Goal: Task Accomplishment & Management: Complete application form

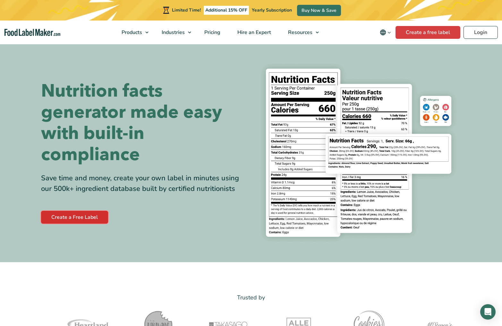
click at [81, 214] on link "Create a Free Label" at bounding box center [74, 217] width 67 height 13
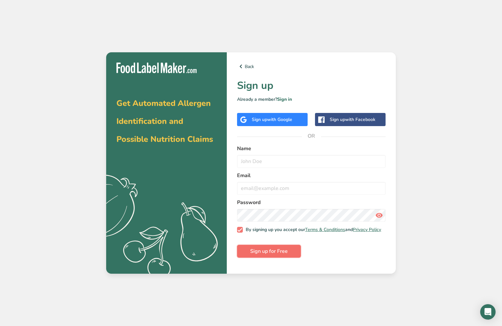
click at [262, 255] on span "Sign up for Free" at bounding box center [269, 251] width 38 height 8
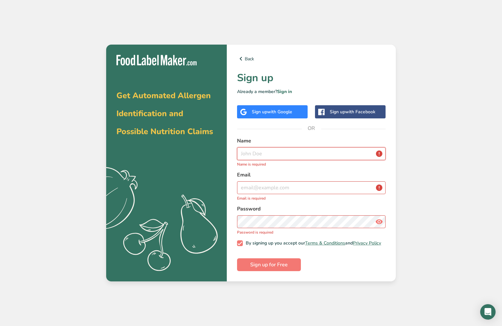
click at [263, 153] on input "text" at bounding box center [311, 153] width 148 height 13
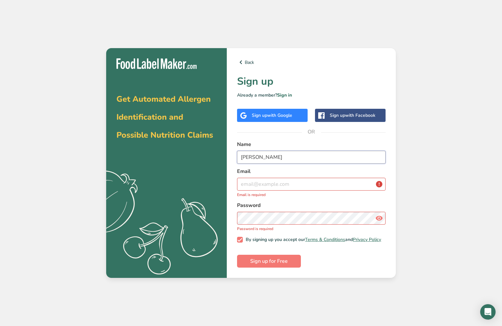
type input "[PERSON_NAME]"
click at [265, 182] on input "email" at bounding box center [311, 184] width 148 height 13
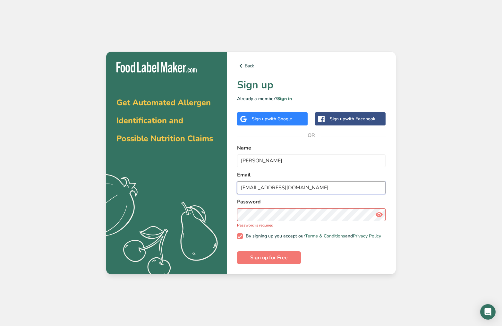
type input "[EMAIL_ADDRESS][DOMAIN_NAME]"
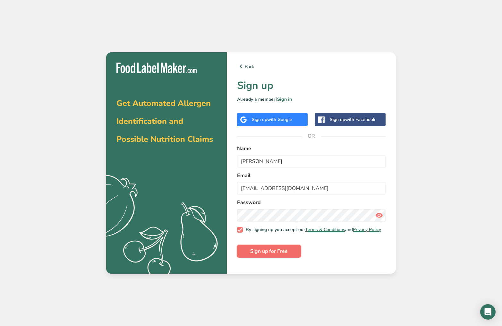
click at [277, 255] on span "Sign up for Free" at bounding box center [269, 251] width 38 height 8
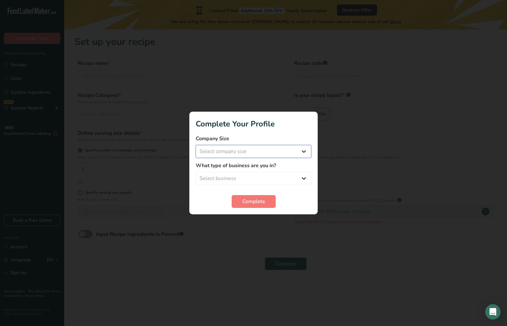
click at [303, 150] on select "Select company size Fewer than 10 Employees 10 to 50 Employees 51 to 500 Employ…" at bounding box center [253, 151] width 115 height 13
select select "2"
click at [196, 145] on select "Select company size Fewer than 10 Employees 10 to 50 Employees 51 to 500 Employ…" at bounding box center [253, 151] width 115 height 13
click at [303, 178] on select "Select business Packaged Food Manufacturer Restaurant & Cafe Bakery Meal Plans …" at bounding box center [253, 178] width 115 height 13
select select "1"
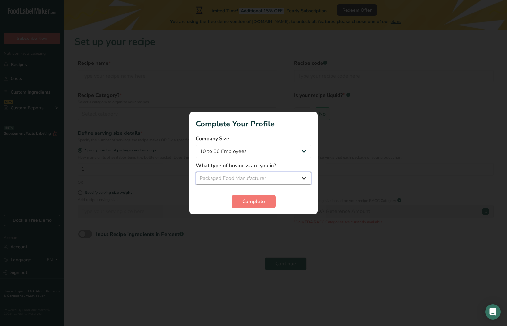
click at [196, 172] on select "Select business Packaged Food Manufacturer Restaurant & Cafe Bakery Meal Plans …" at bounding box center [253, 178] width 115 height 13
click at [263, 199] on span "Complete" at bounding box center [253, 202] width 23 height 8
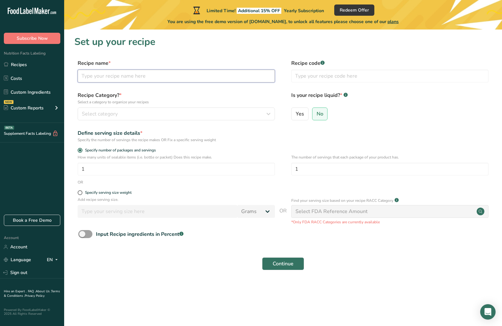
click at [133, 77] on input "text" at bounding box center [176, 76] width 197 height 13
type input "Outback [PERSON_NAME] [PERSON_NAME]"
